Goal: Task Accomplishment & Management: Manage account settings

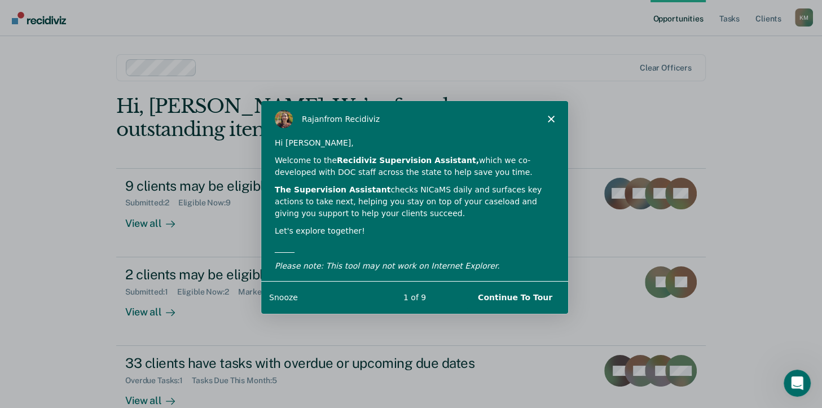
click at [276, 299] on button "Snooze" at bounding box center [282, 297] width 29 height 12
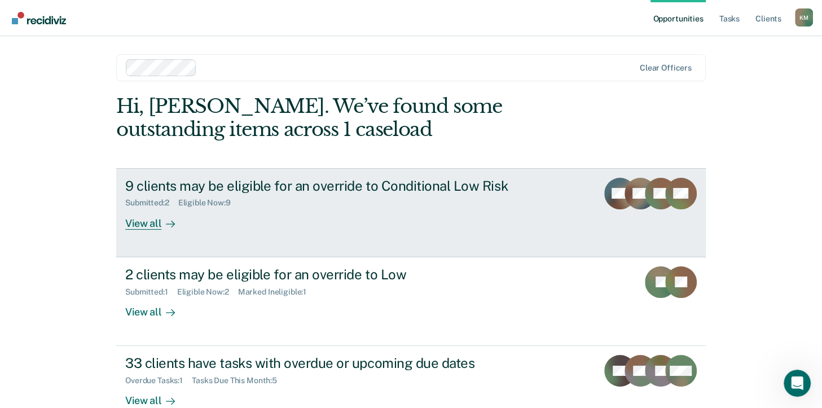
click at [139, 225] on div "View all" at bounding box center [156, 219] width 63 height 22
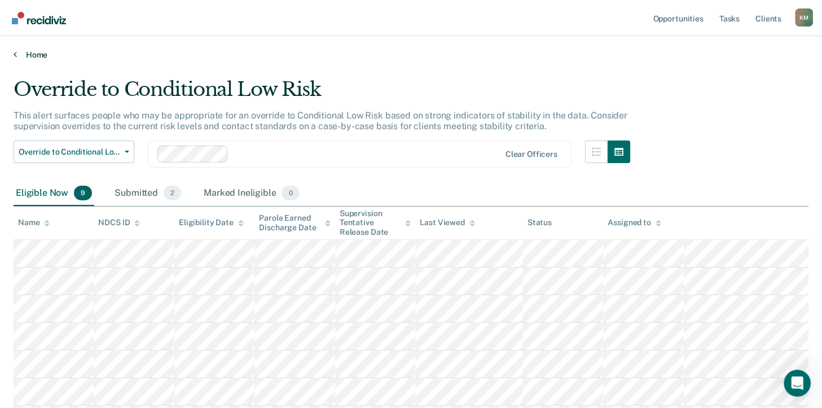
click at [39, 52] on link "Home" at bounding box center [411, 55] width 795 height 10
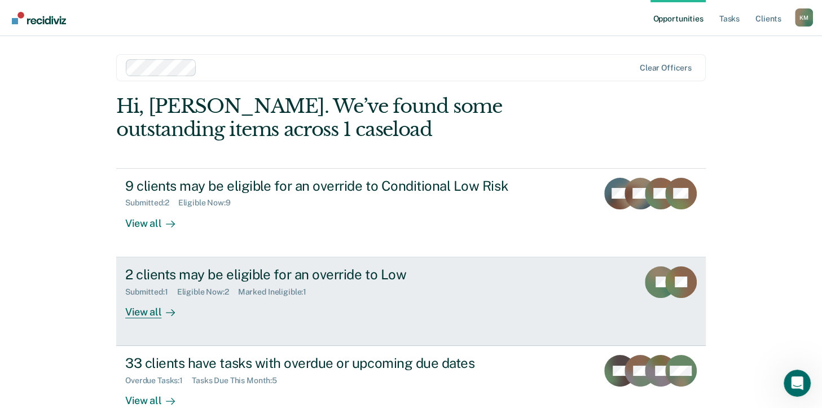
click at [146, 312] on div "View all" at bounding box center [156, 307] width 63 height 22
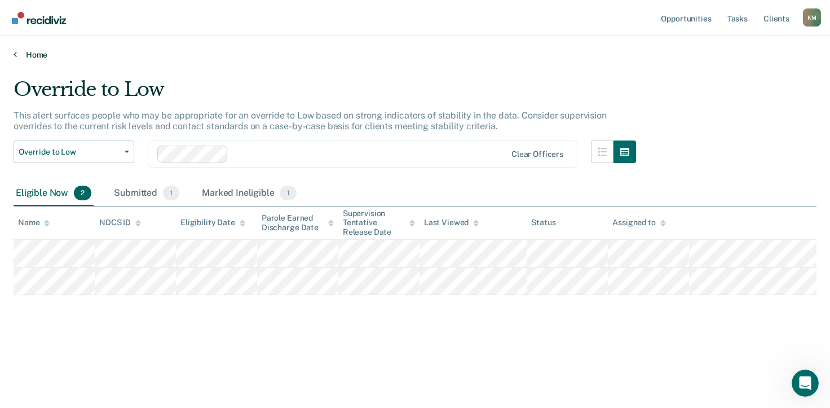
click at [36, 55] on link "Home" at bounding box center [415, 55] width 803 height 10
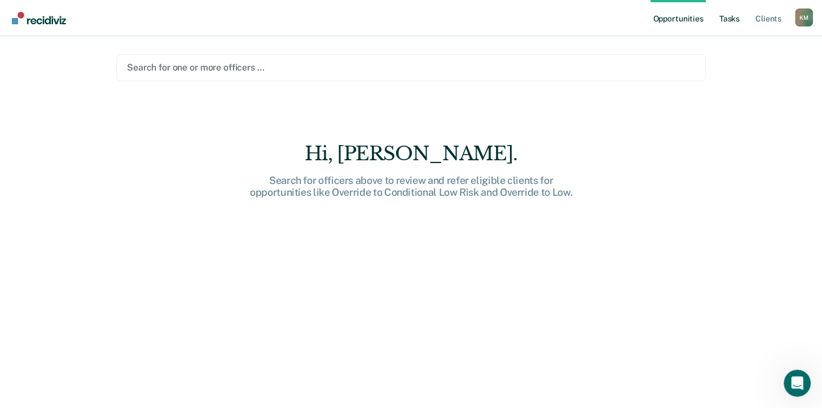
click at [733, 19] on link "Tasks" at bounding box center [729, 18] width 25 height 36
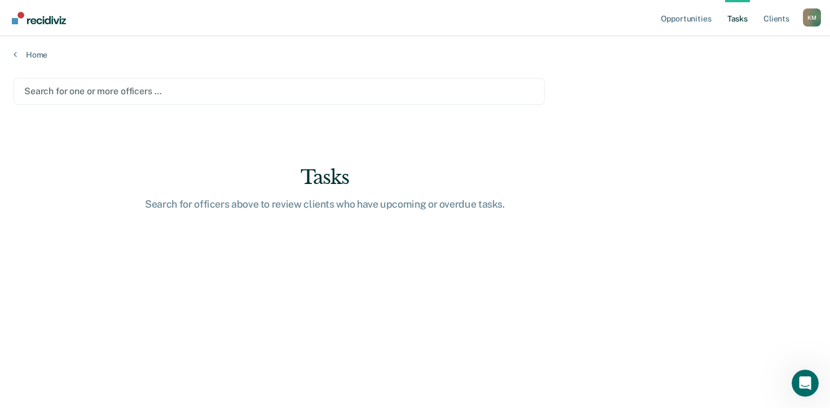
click at [267, 85] on div at bounding box center [279, 91] width 510 height 13
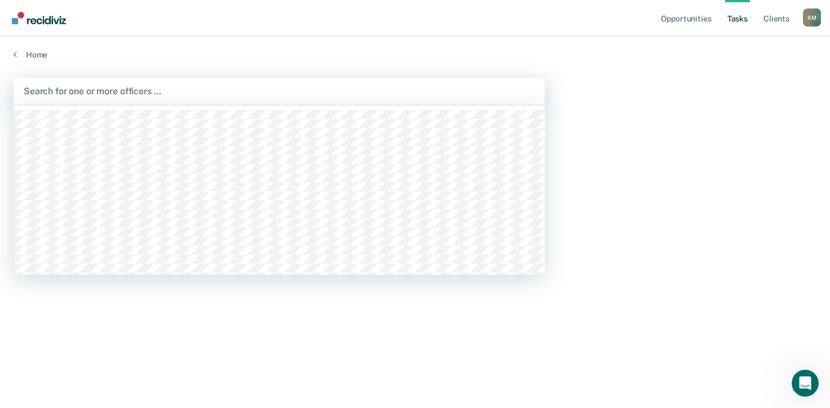
click at [179, 92] on div at bounding box center [279, 91] width 511 height 13
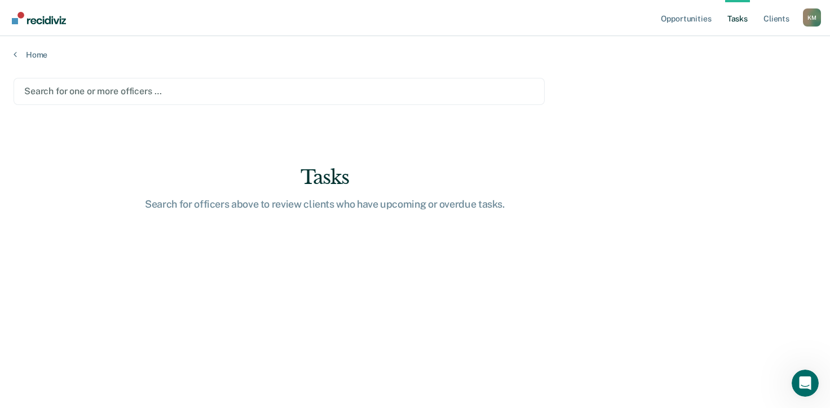
click at [135, 95] on div at bounding box center [279, 91] width 510 height 13
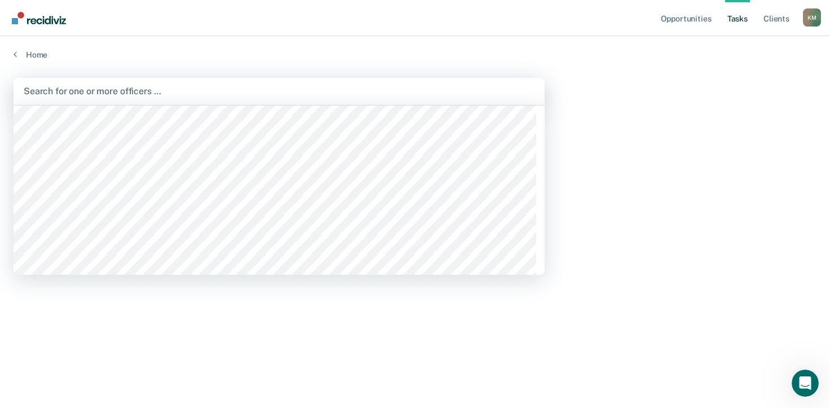
scroll to position [169, 0]
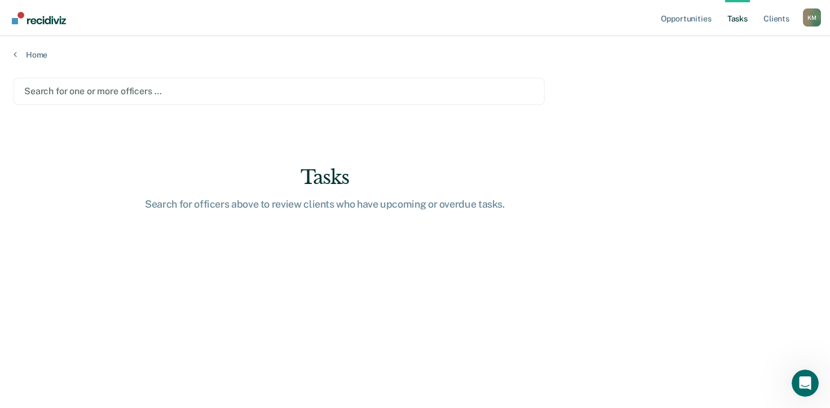
click at [397, 87] on div at bounding box center [279, 91] width 510 height 13
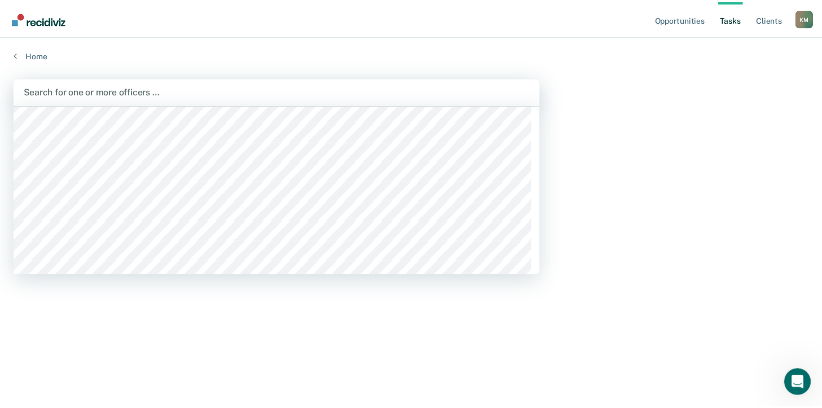
scroll to position [282, 0]
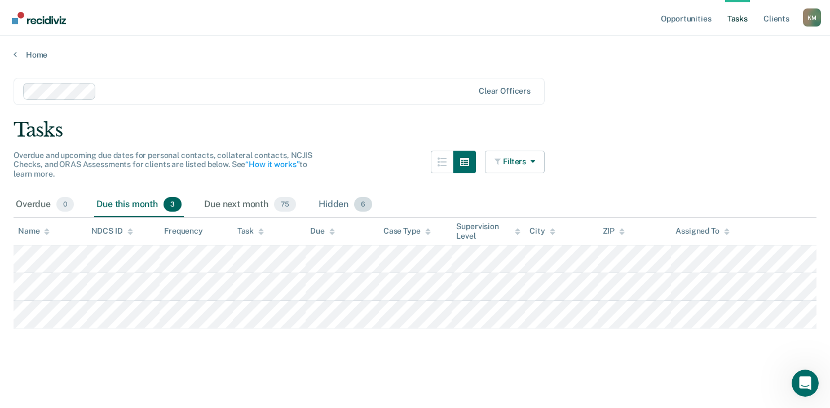
click at [337, 205] on div "Hidden 6" at bounding box center [345, 204] width 58 height 25
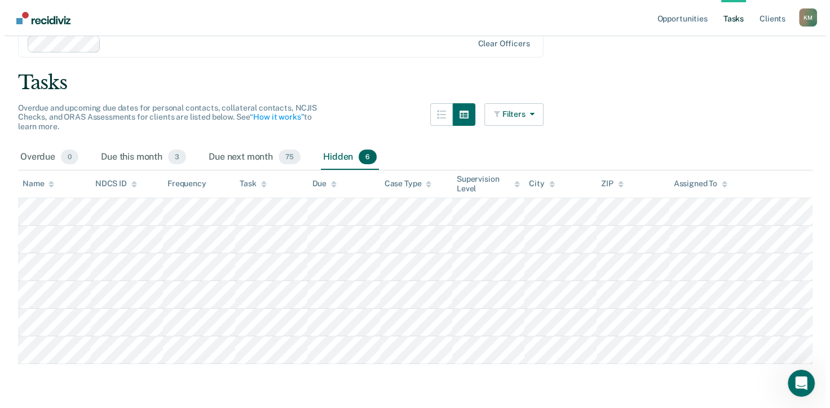
scroll to position [0, 0]
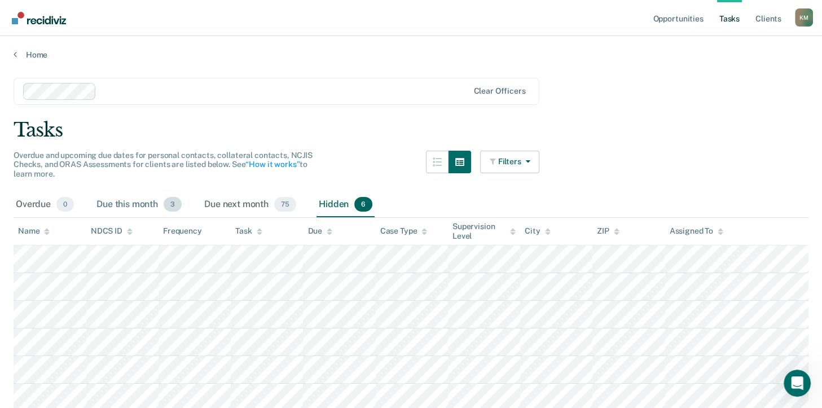
click at [120, 204] on div "Due this month 3" at bounding box center [139, 204] width 90 height 25
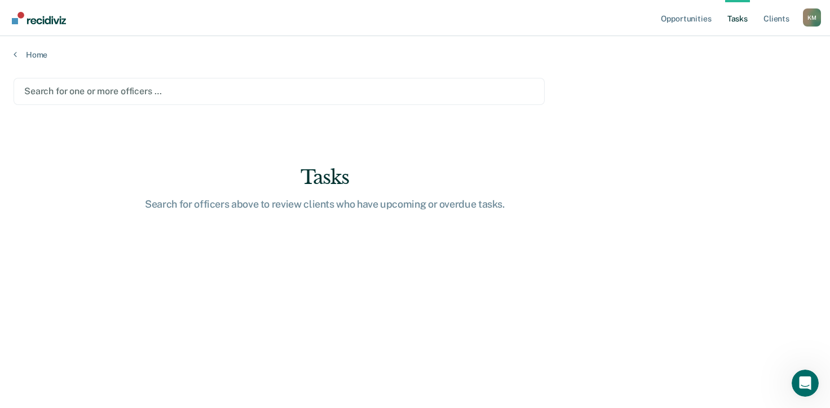
click at [380, 89] on div at bounding box center [279, 91] width 510 height 13
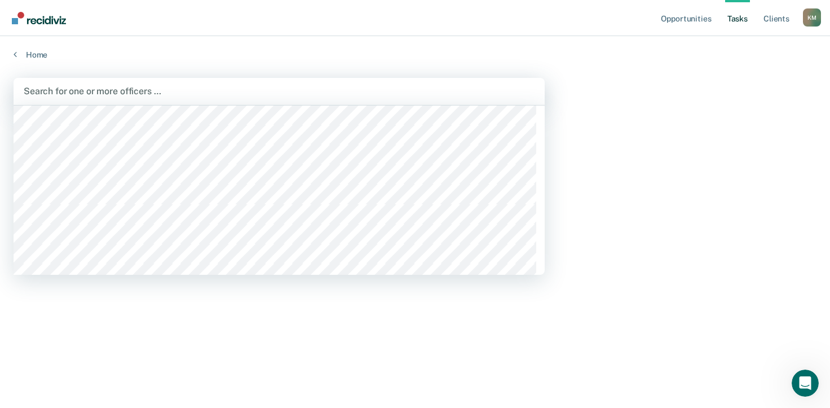
scroll to position [338, 0]
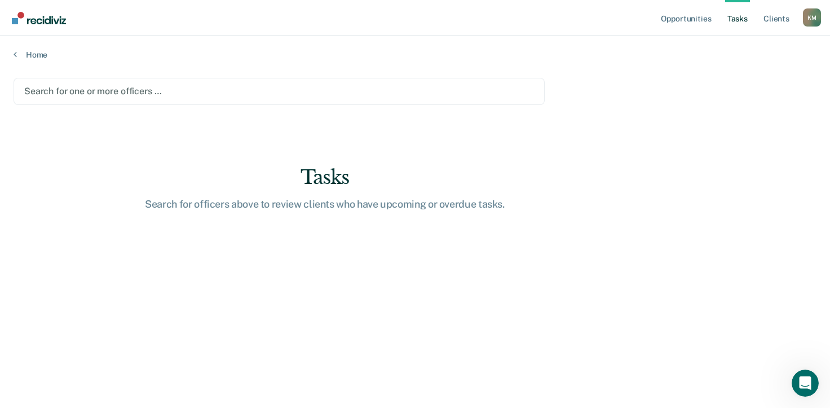
click at [383, 91] on div at bounding box center [279, 91] width 510 height 13
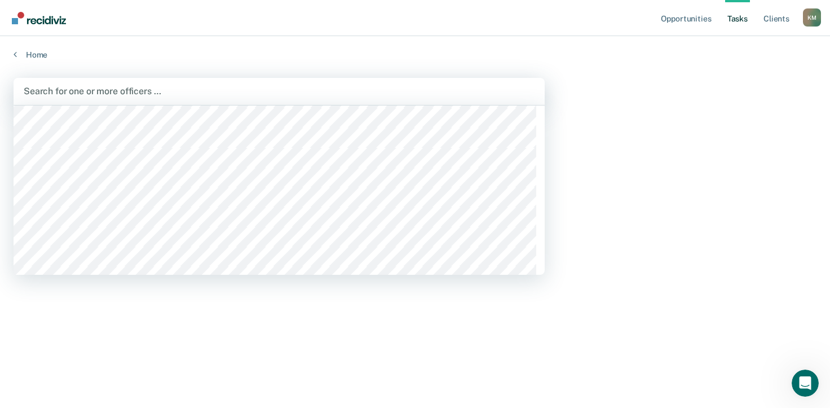
scroll to position [395, 0]
click at [463, 93] on div at bounding box center [279, 91] width 511 height 13
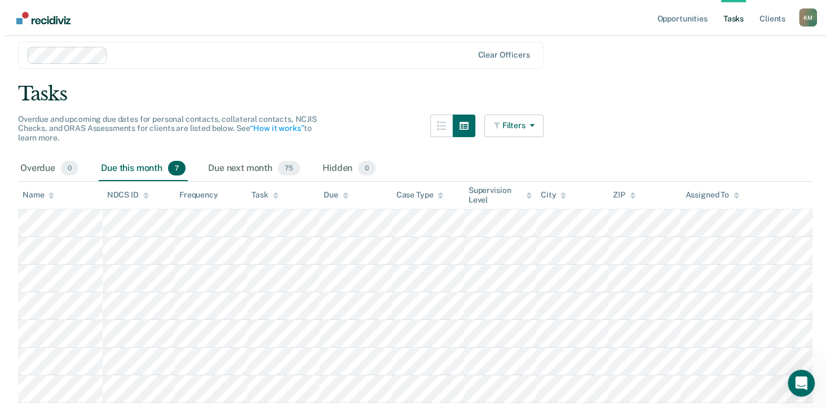
scroll to position [0, 0]
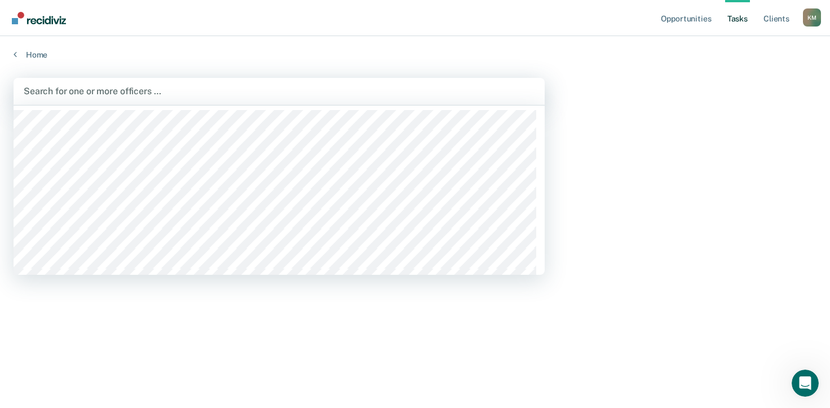
click at [280, 92] on div at bounding box center [279, 91] width 511 height 13
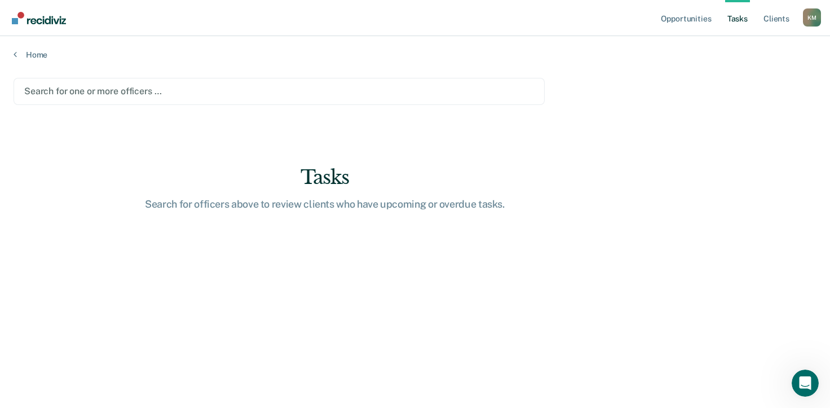
click at [330, 88] on div at bounding box center [279, 91] width 510 height 13
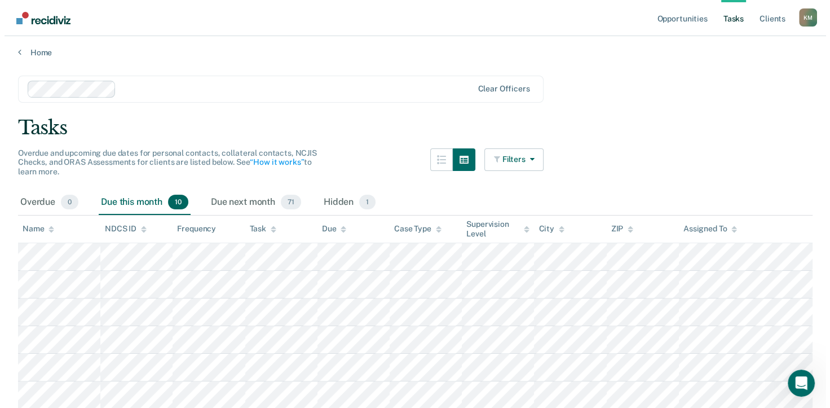
scroll to position [0, 0]
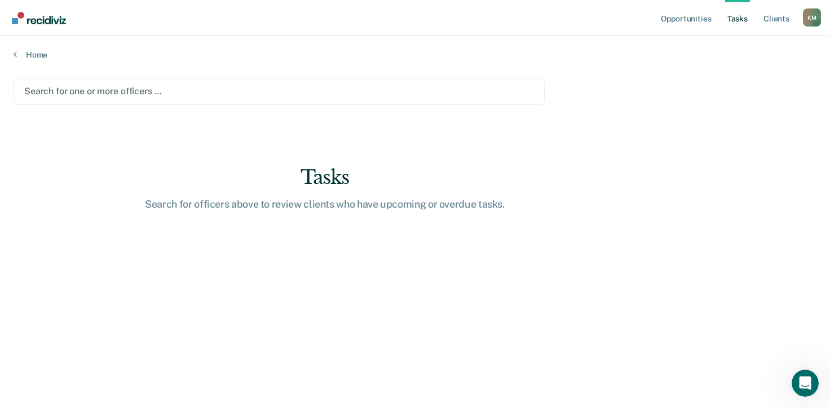
click at [512, 94] on div at bounding box center [279, 91] width 510 height 13
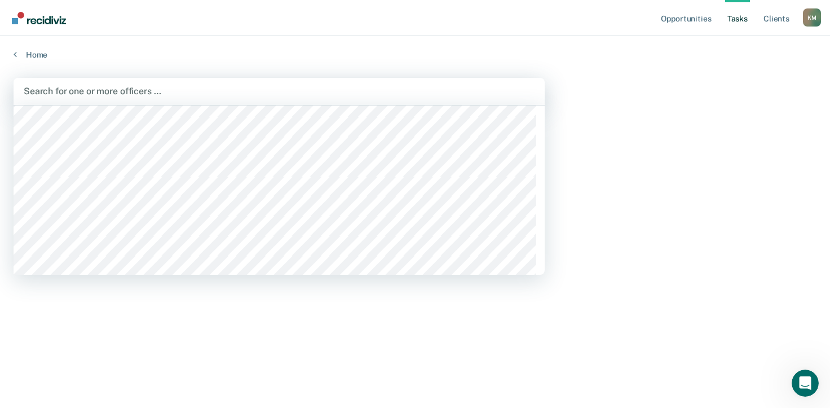
scroll to position [614, 0]
click at [497, 90] on div at bounding box center [279, 91] width 511 height 13
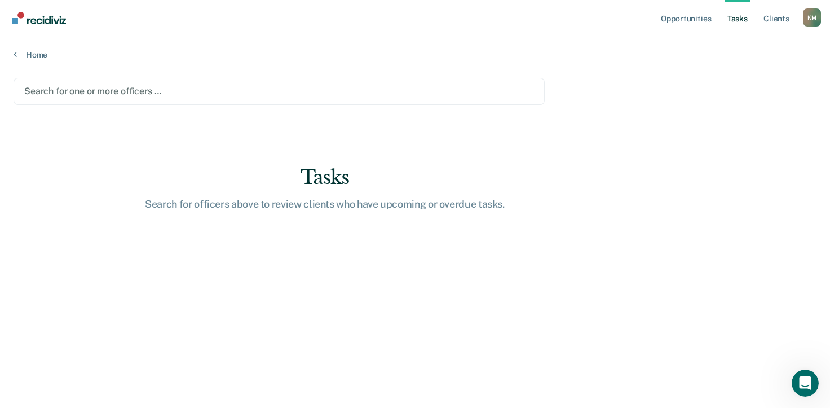
click at [492, 90] on div at bounding box center [279, 91] width 510 height 13
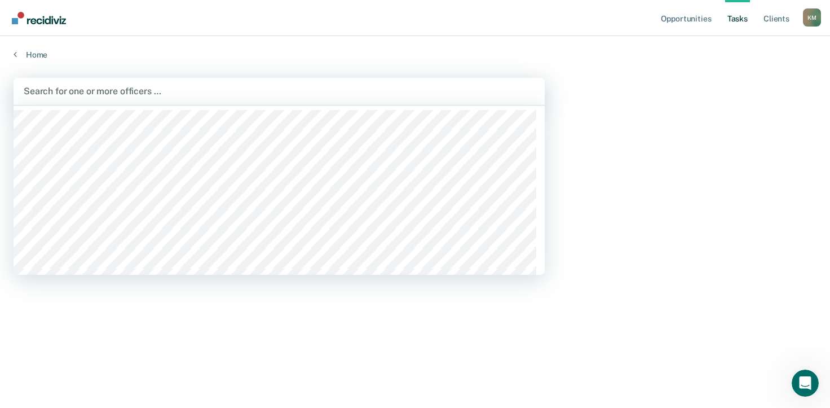
click at [513, 89] on div at bounding box center [279, 91] width 511 height 13
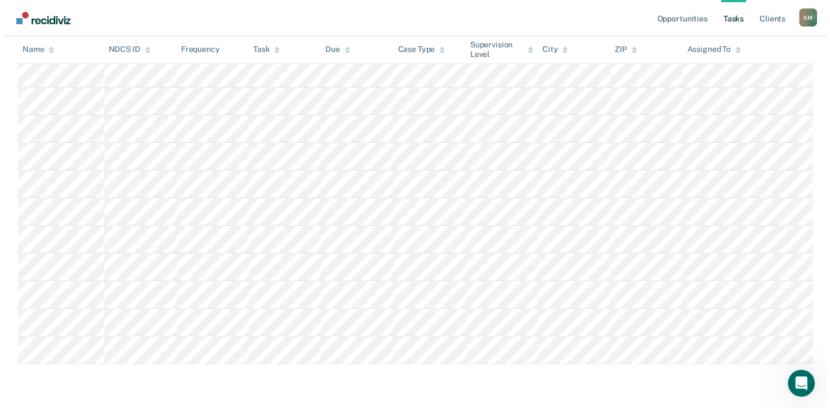
scroll to position [0, 0]
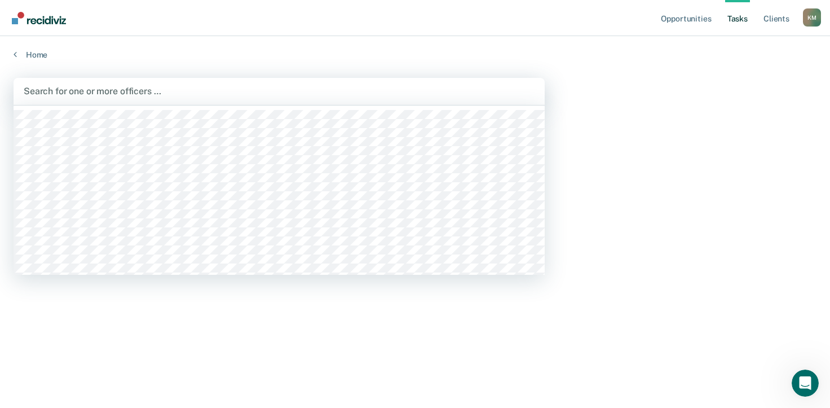
click at [502, 90] on div at bounding box center [279, 91] width 511 height 13
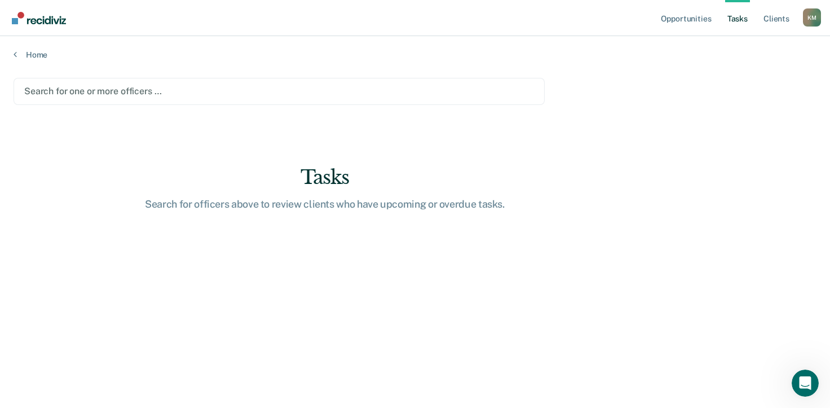
click at [522, 90] on div at bounding box center [279, 91] width 510 height 13
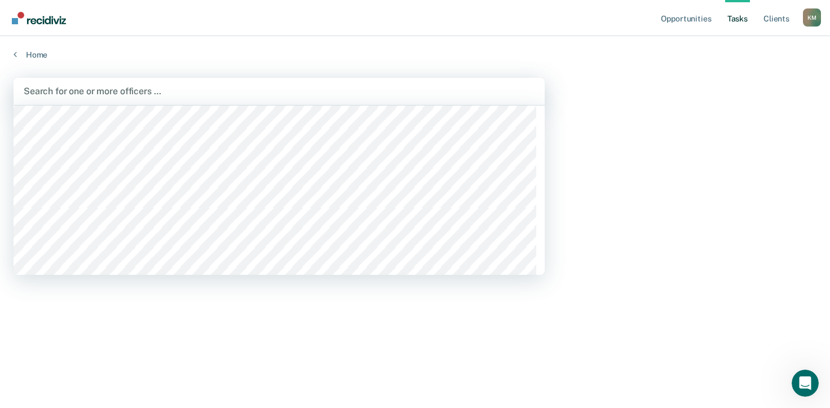
scroll to position [113, 0]
